Goal: Complete application form

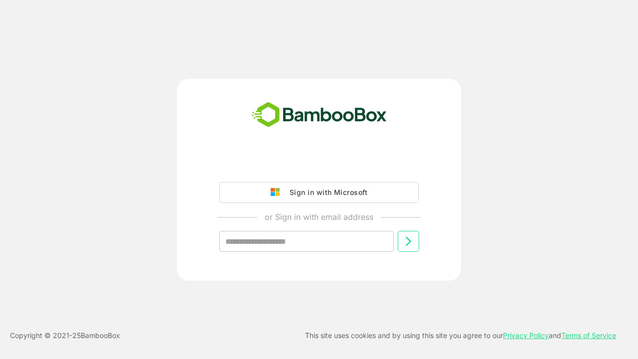
type input "**********"
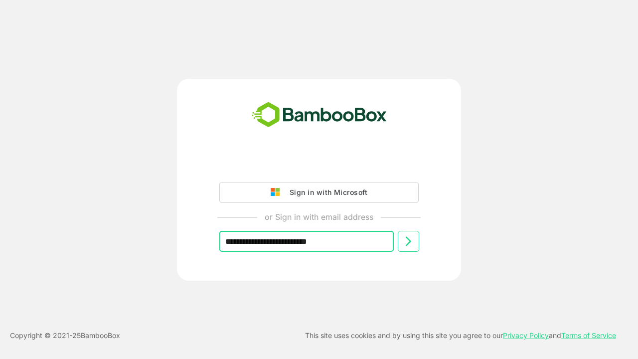
click at [408, 241] on icon at bounding box center [408, 241] width 12 height 12
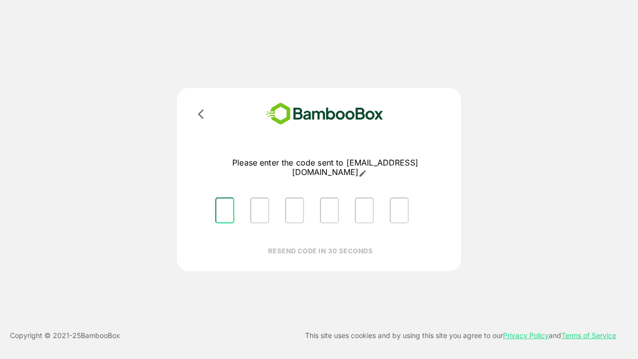
type input "*"
